Goal: Task Accomplishment & Management: Manage account settings

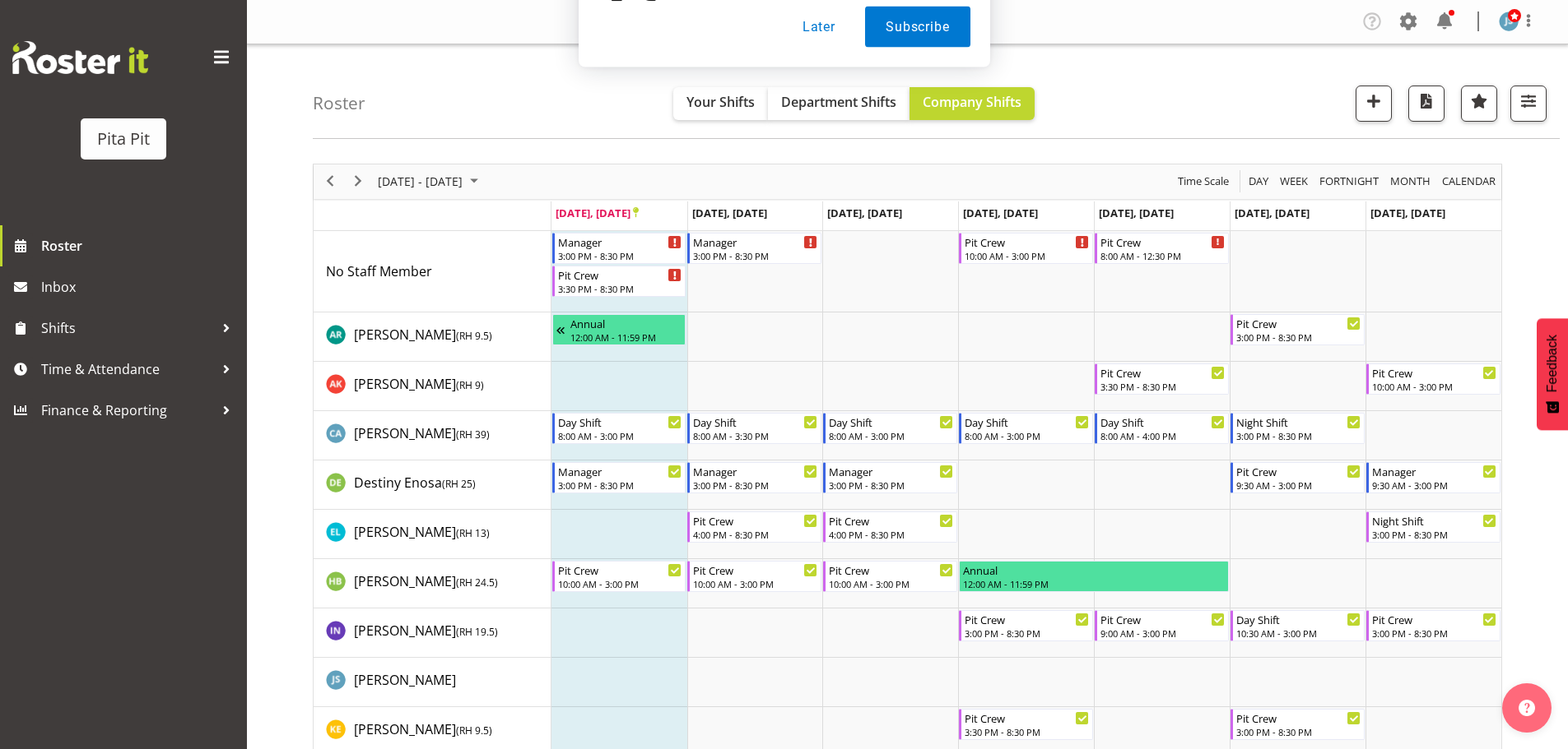
click at [836, 102] on button "Later" at bounding box center [819, 106] width 74 height 41
click at [630, 289] on div "3:30 PM - 8:30 PM" at bounding box center [620, 287] width 125 height 13
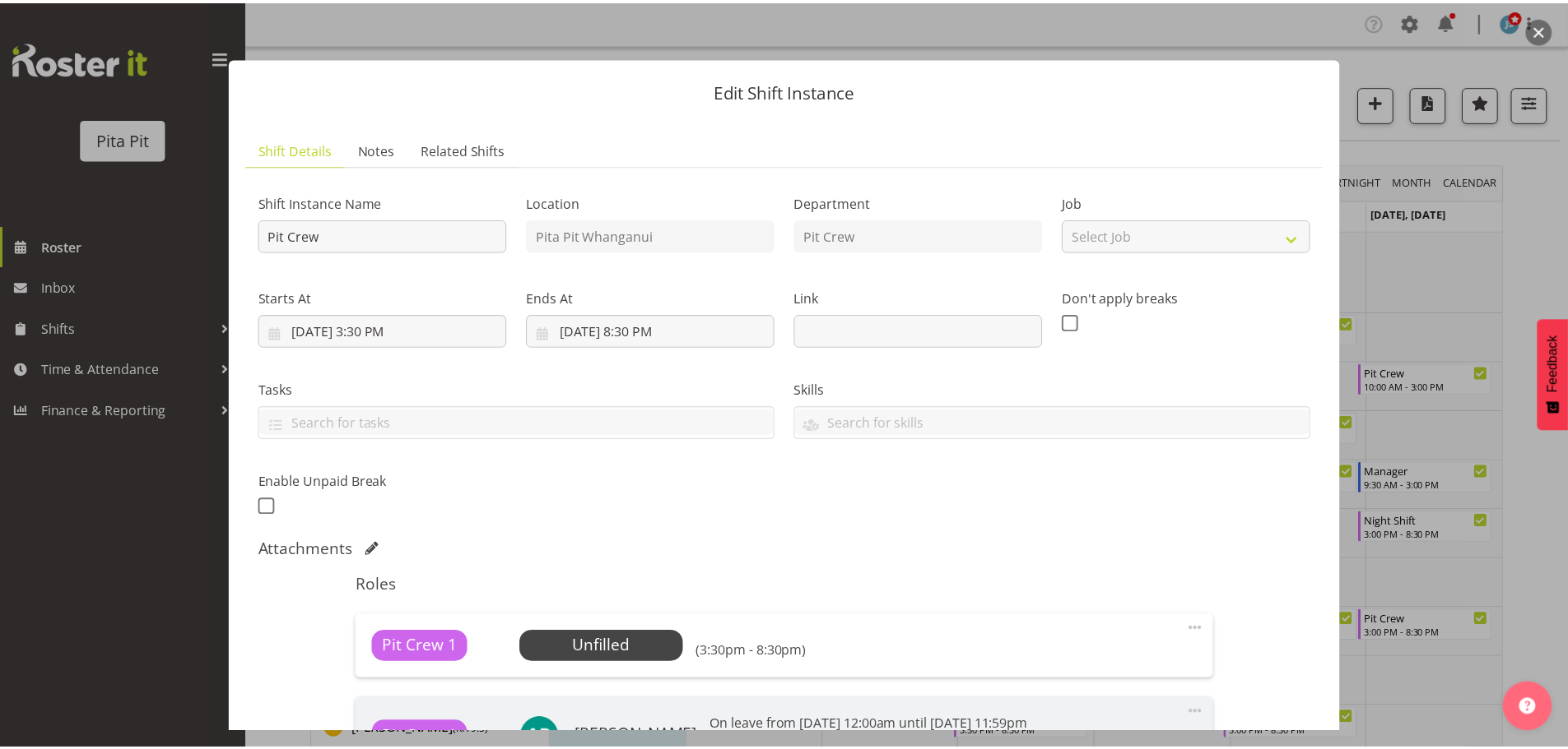
scroll to position [191, 0]
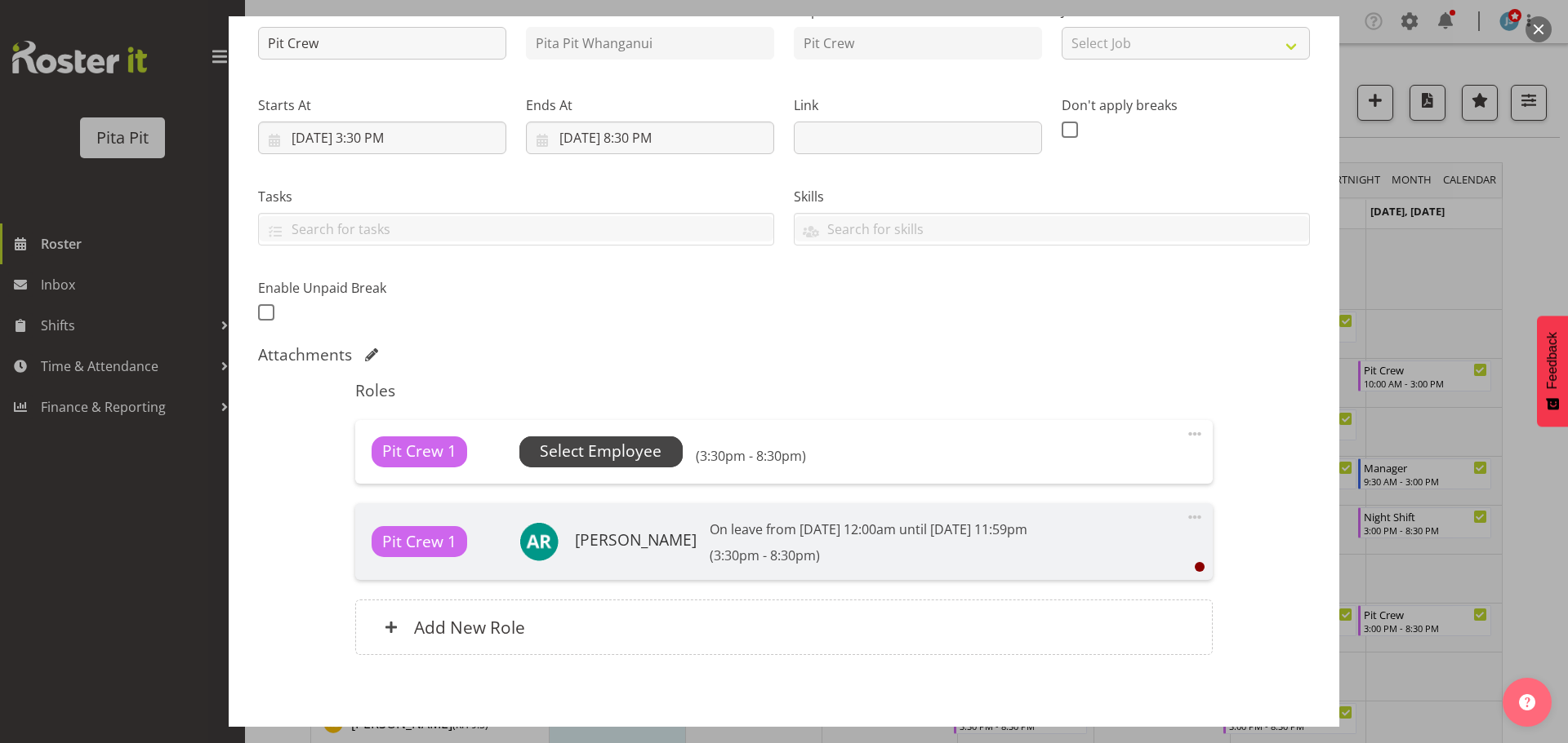
click at [590, 447] on span "Select Employee" at bounding box center [601, 452] width 121 height 23
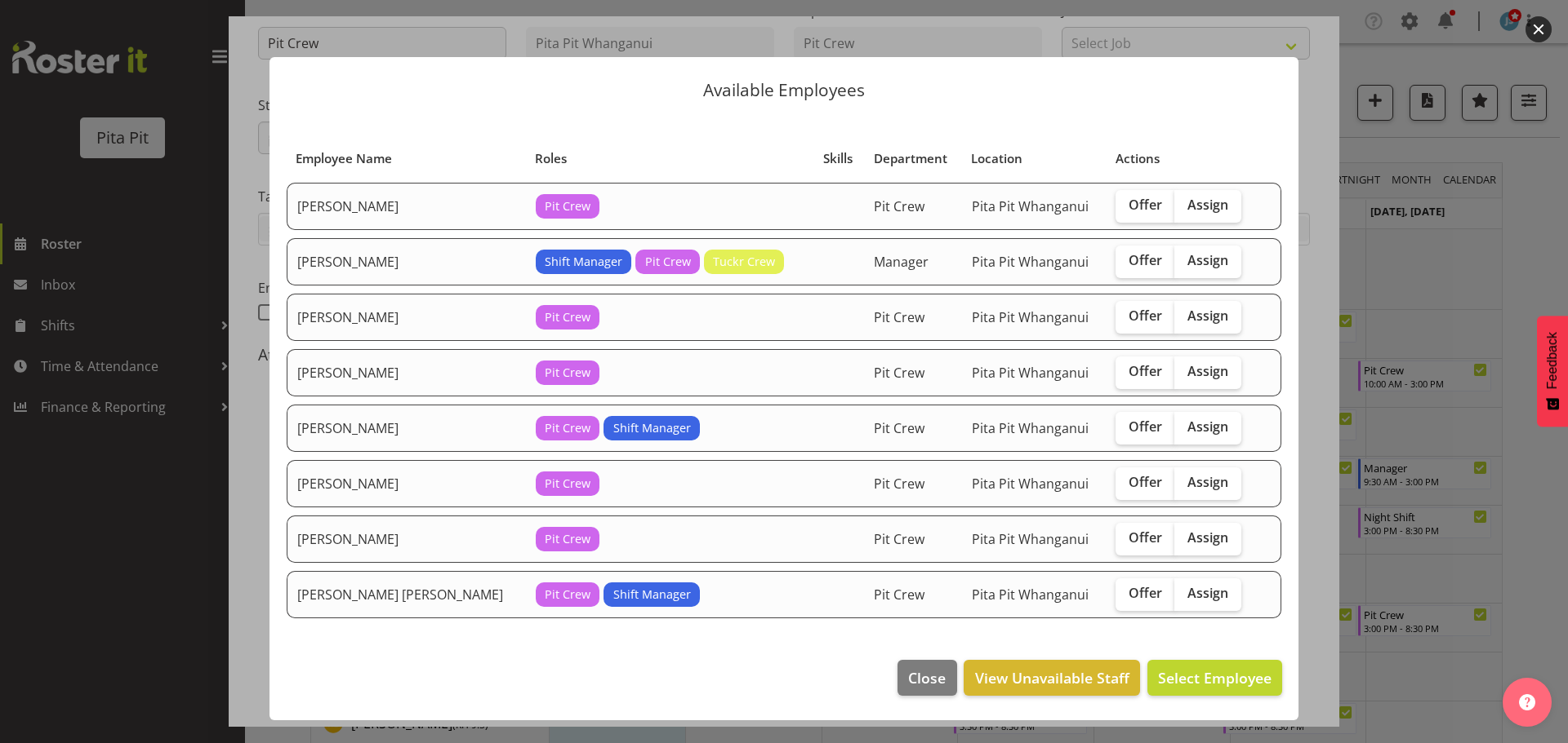
drag, startPoint x: 1208, startPoint y: 206, endPoint x: 1198, endPoint y: 242, distance: 37.4
click at [1207, 205] on label "Assign" at bounding box center [1207, 205] width 67 height 32
click at [1185, 205] on input "Assign" at bounding box center [1179, 204] width 11 height 11
checkbox input "true"
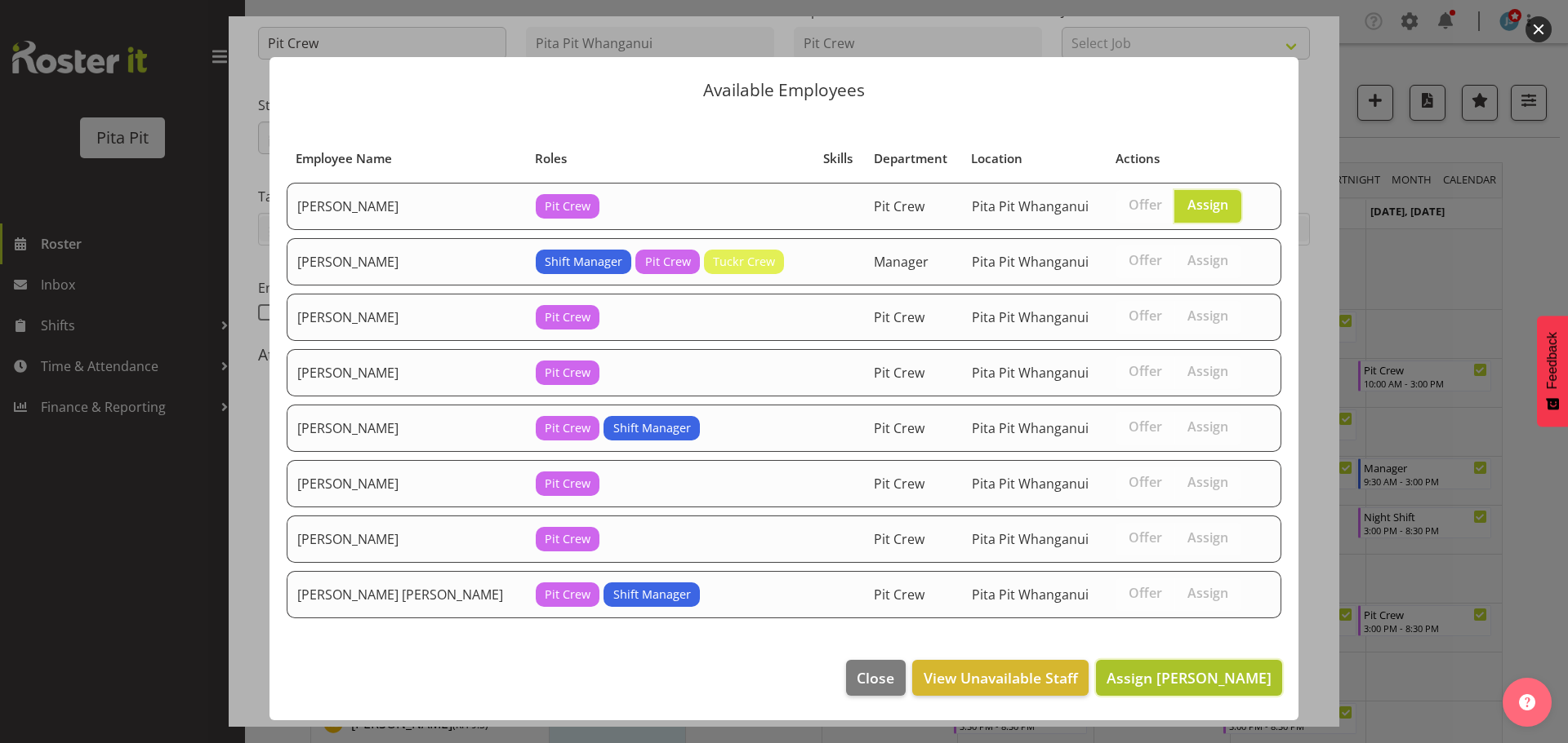
click at [1191, 677] on span "Assign [PERSON_NAME]" at bounding box center [1188, 678] width 165 height 20
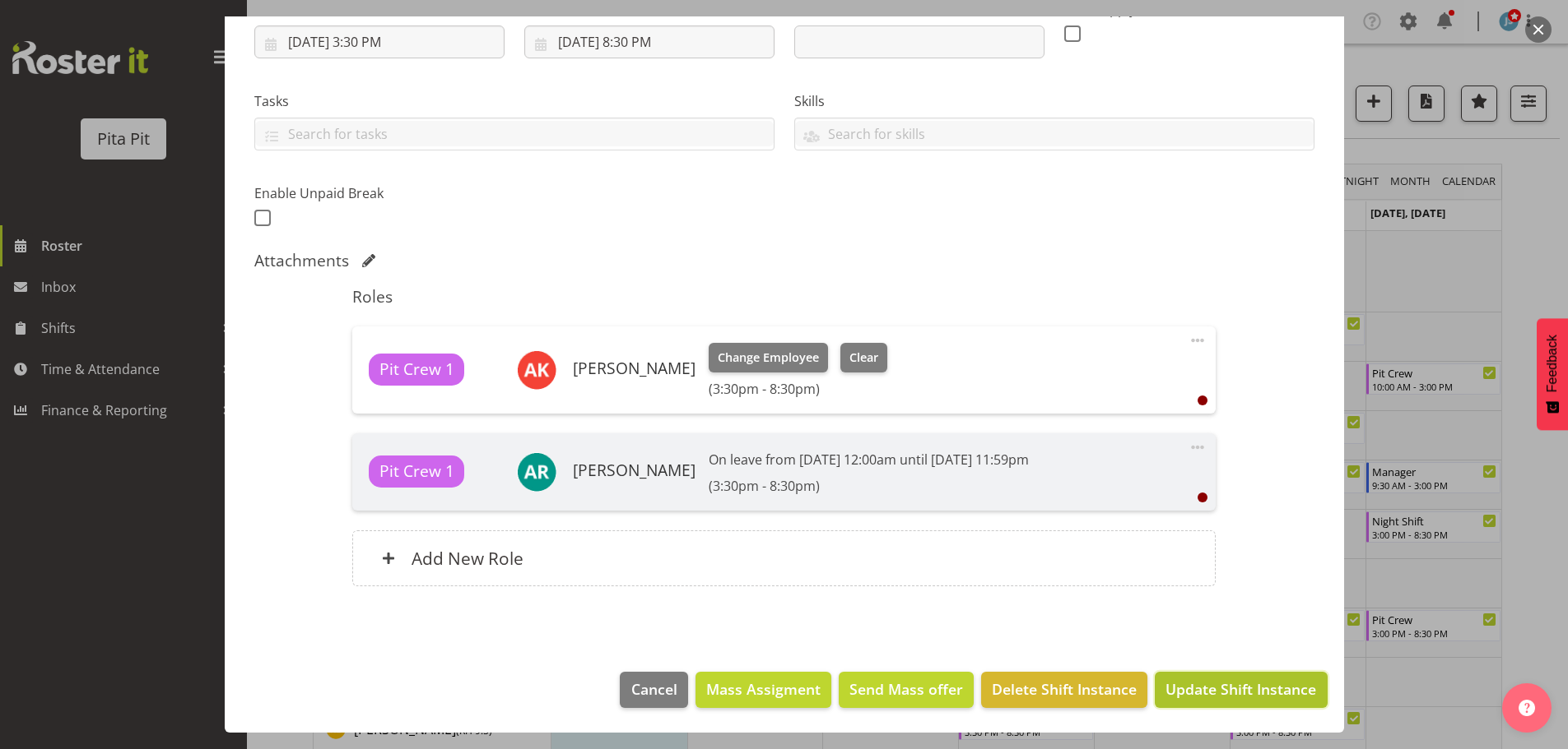
click at [1212, 693] on span "Update Shift Instance" at bounding box center [1241, 690] width 151 height 22
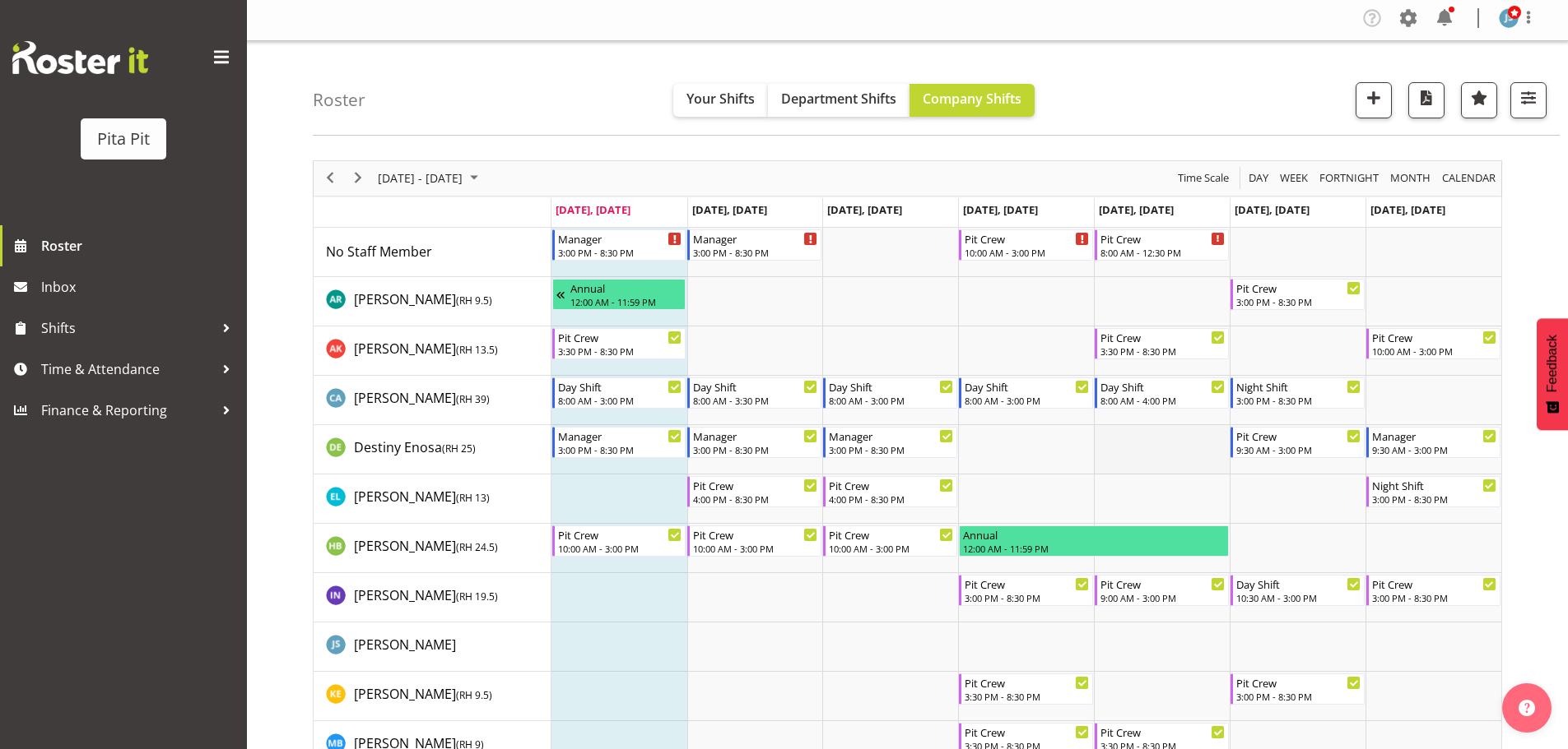
scroll to position [0, 0]
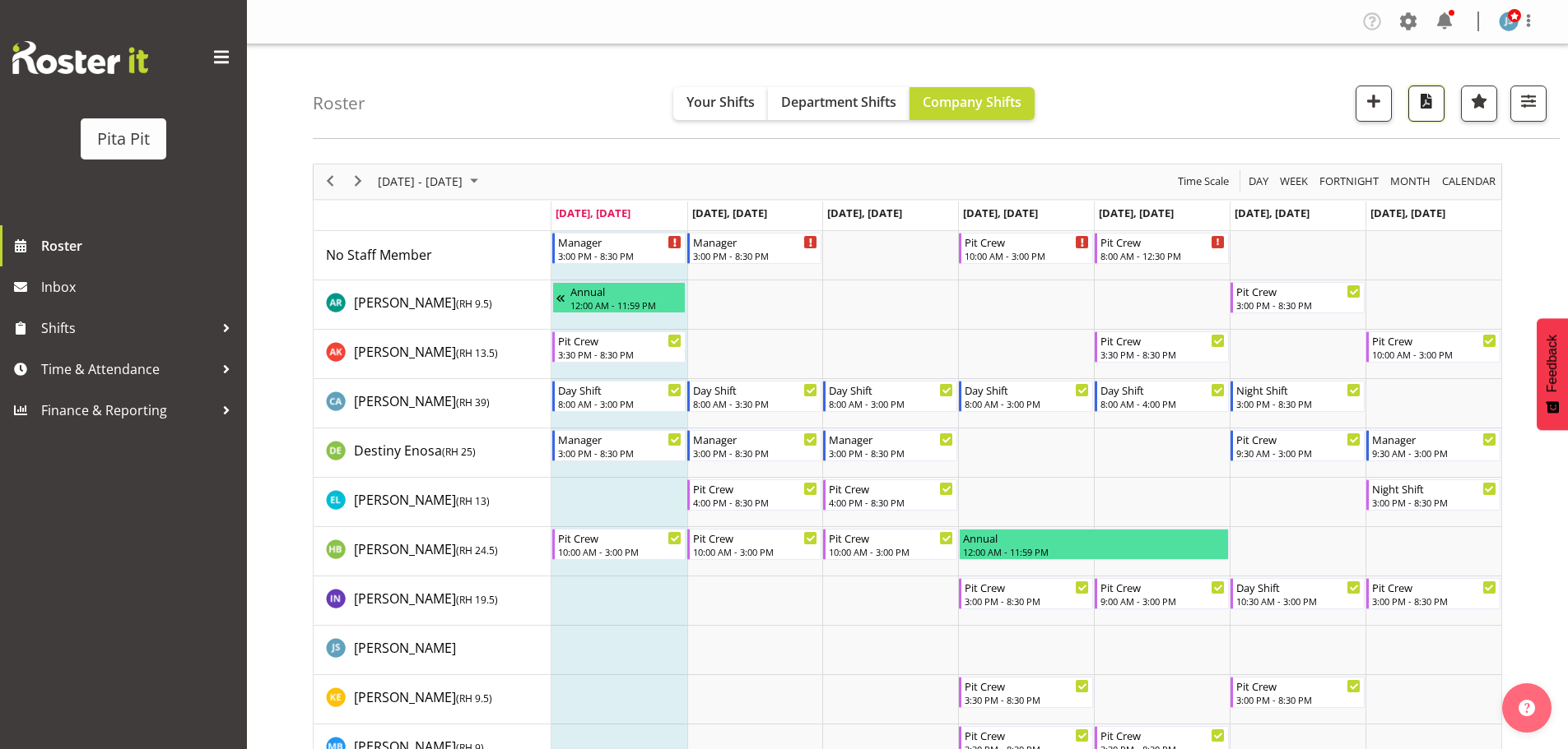
click at [1432, 103] on span "button" at bounding box center [1427, 102] width 22 height 22
click at [363, 183] on span "Next" at bounding box center [358, 181] width 20 height 21
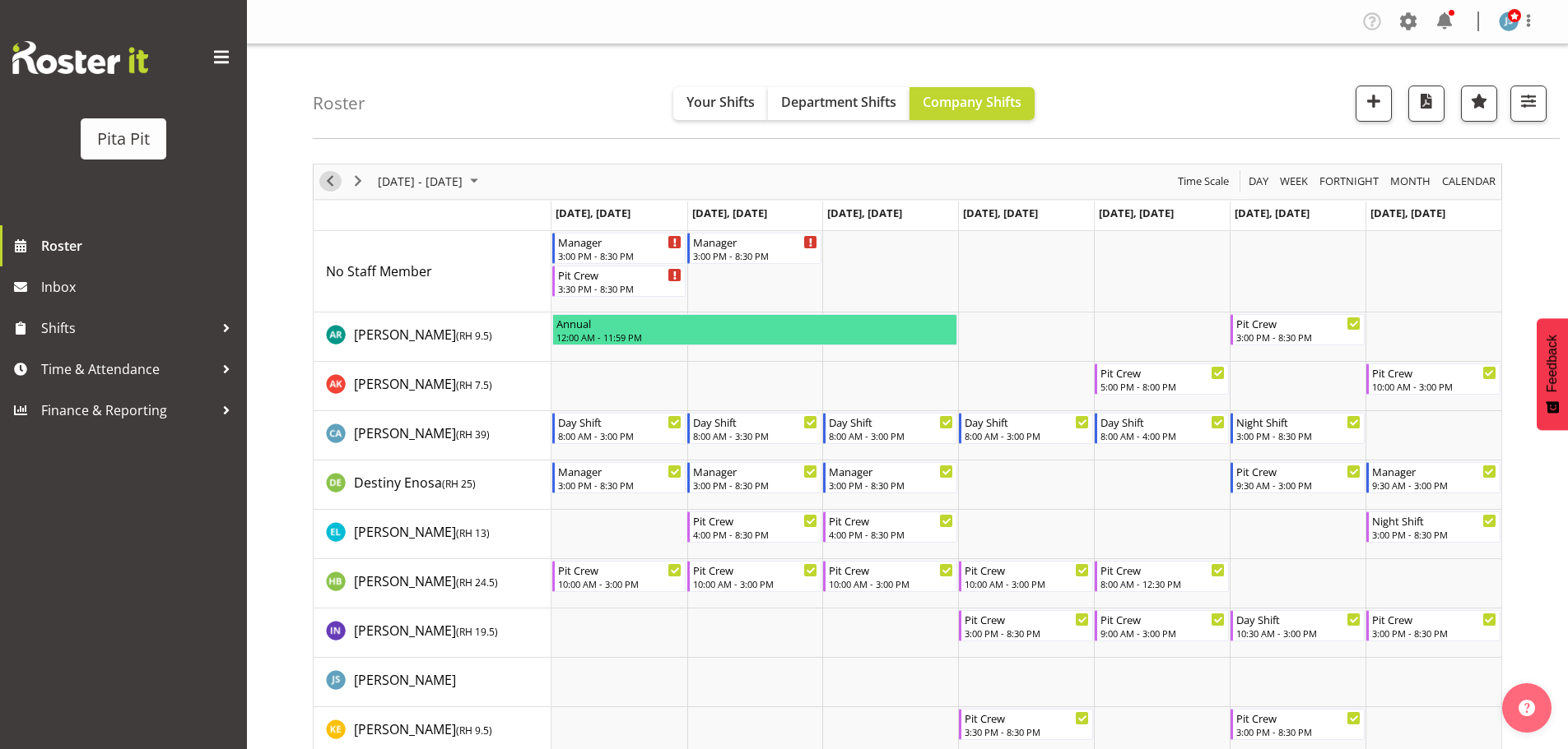
click at [335, 181] on span "Previous" at bounding box center [330, 181] width 20 height 21
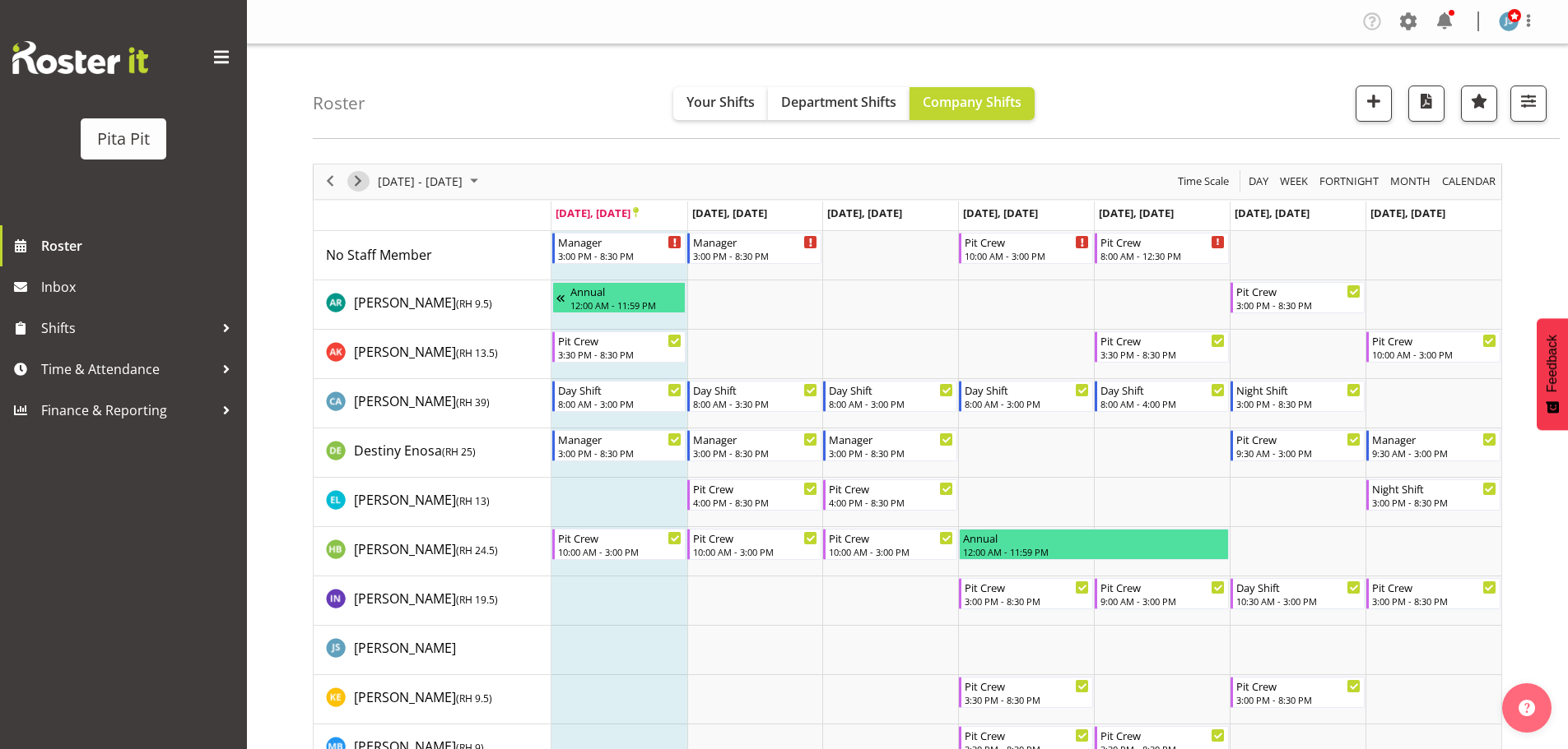
click at [362, 181] on span "Next" at bounding box center [358, 181] width 20 height 21
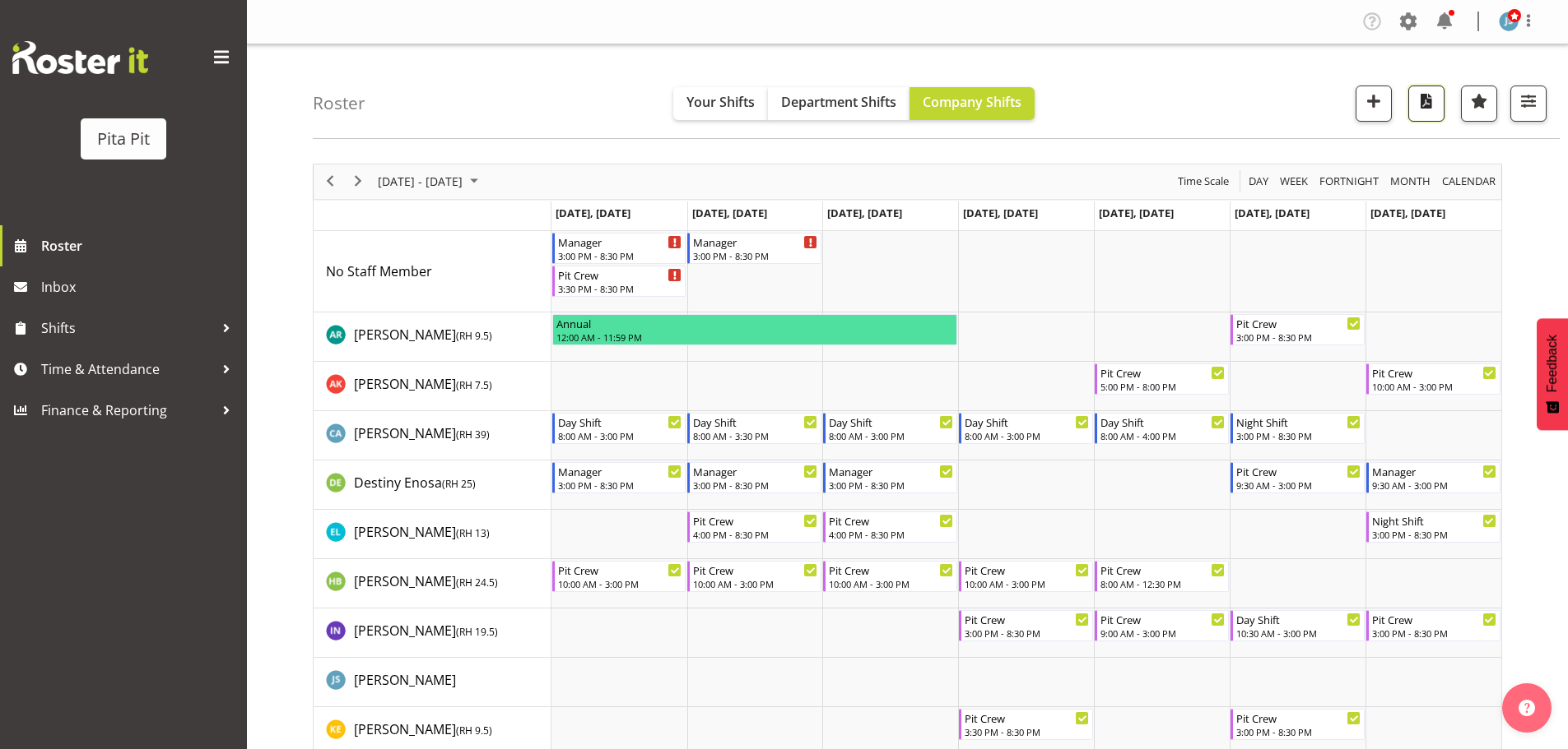
click at [1432, 105] on span "button" at bounding box center [1427, 102] width 22 height 22
